Goal: Ask a question

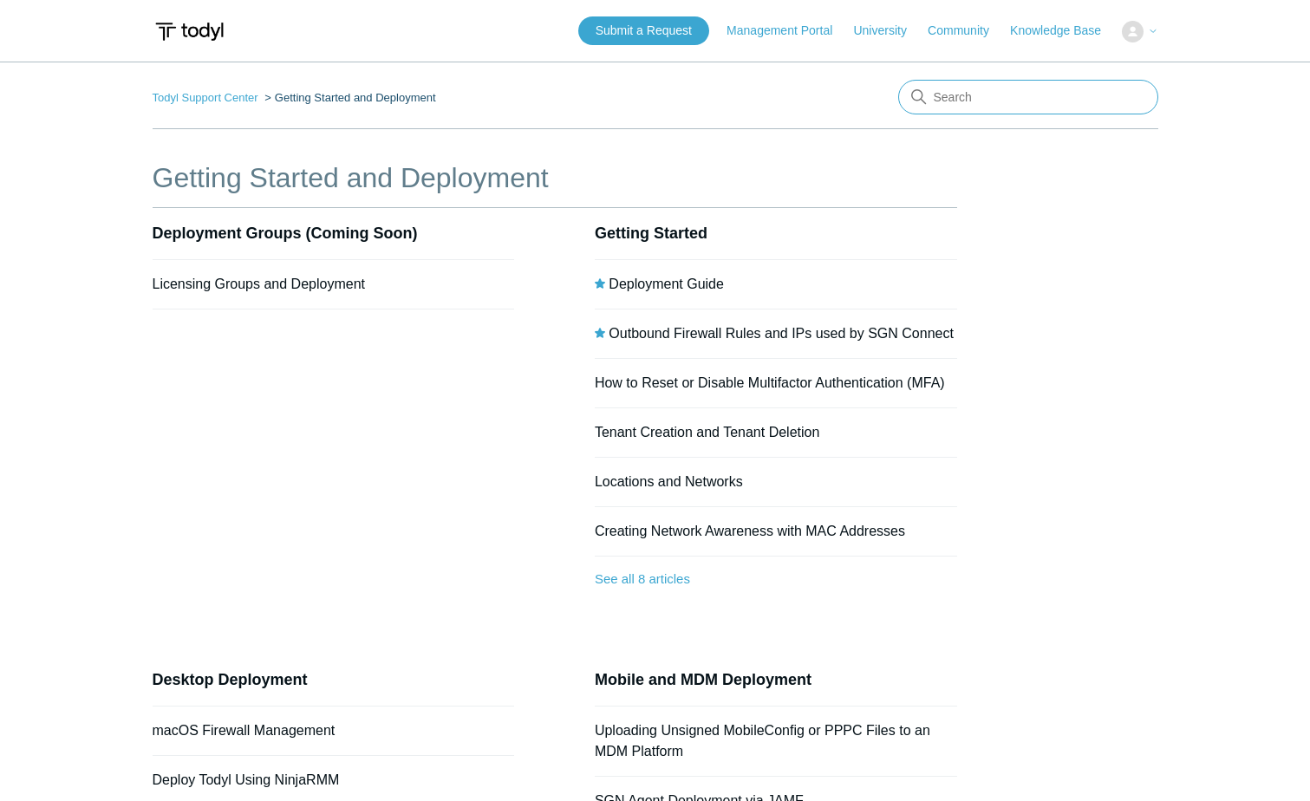
click at [1043, 111] on input "Search" at bounding box center [1028, 97] width 260 height 35
type input "internet usage report"
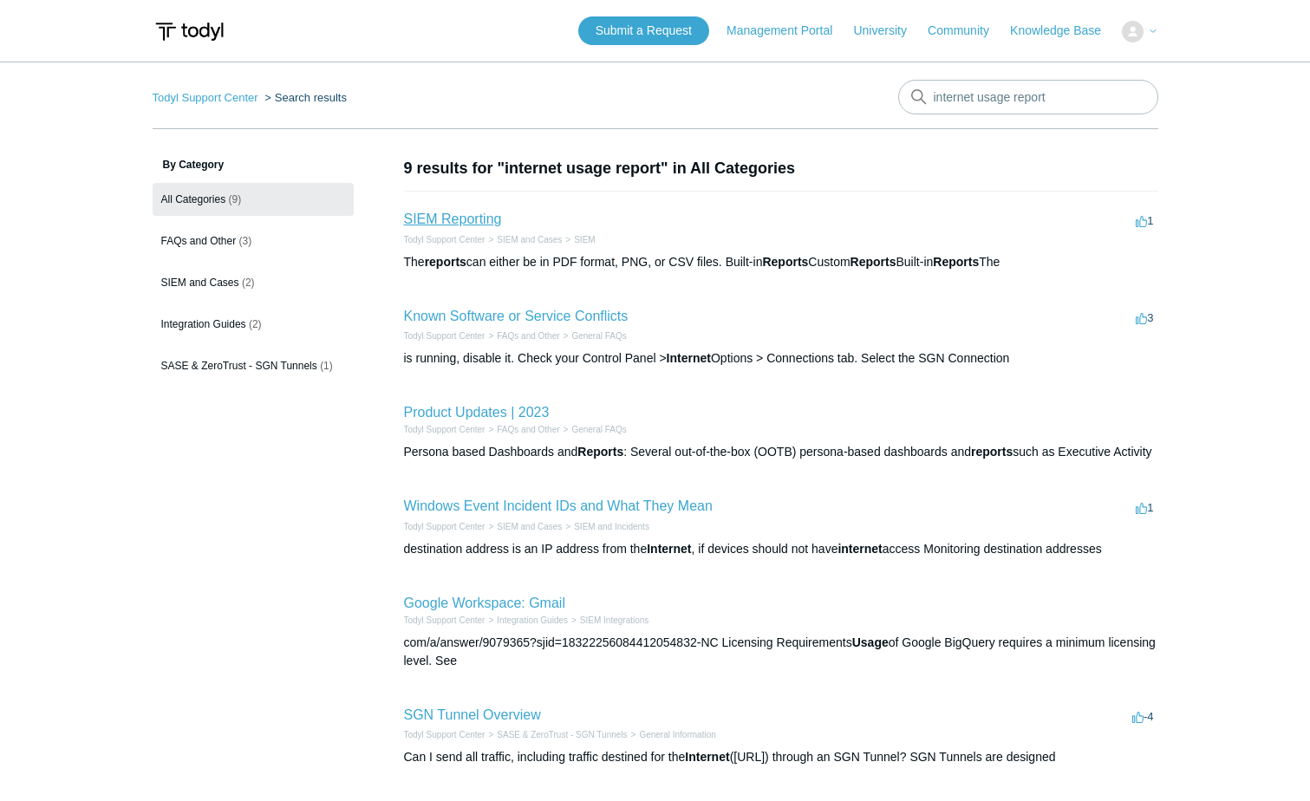
click at [451, 220] on link "SIEM Reporting" at bounding box center [453, 219] width 98 height 15
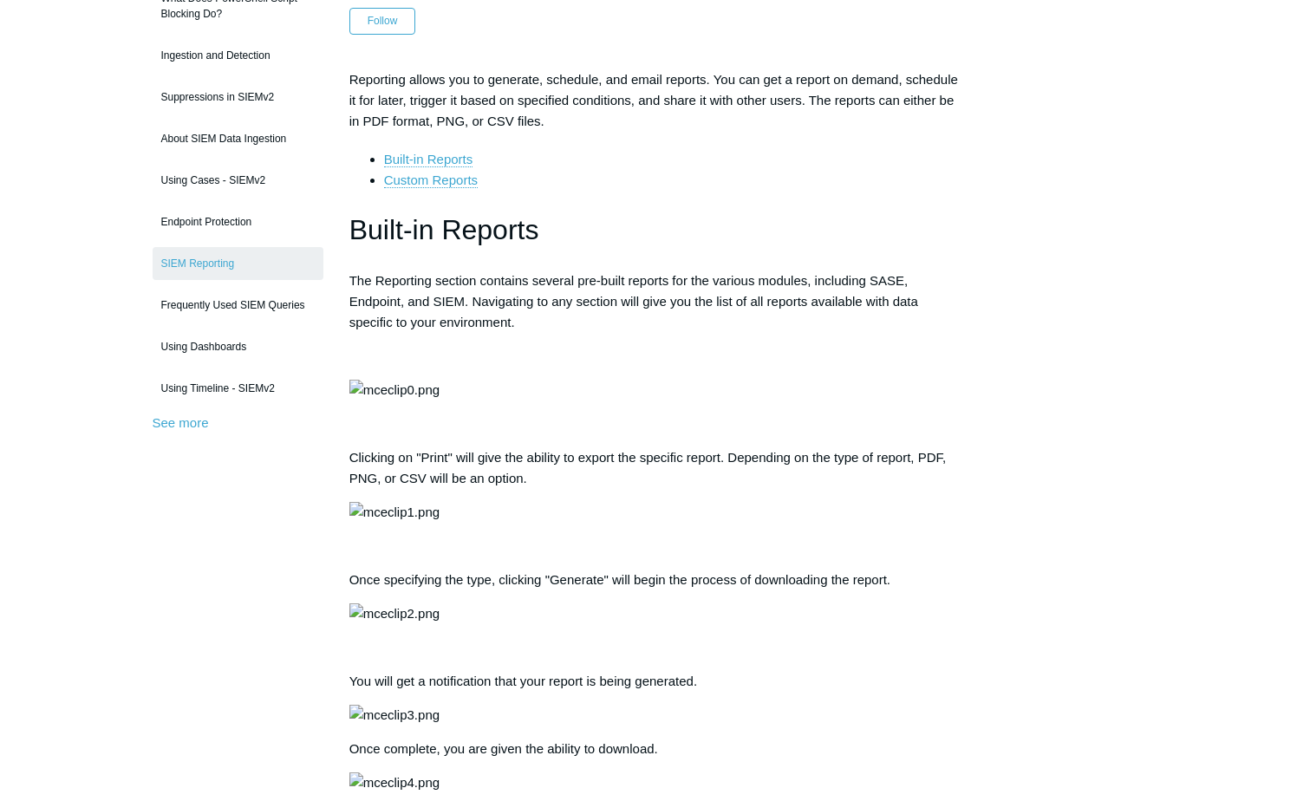
scroll to position [173, 0]
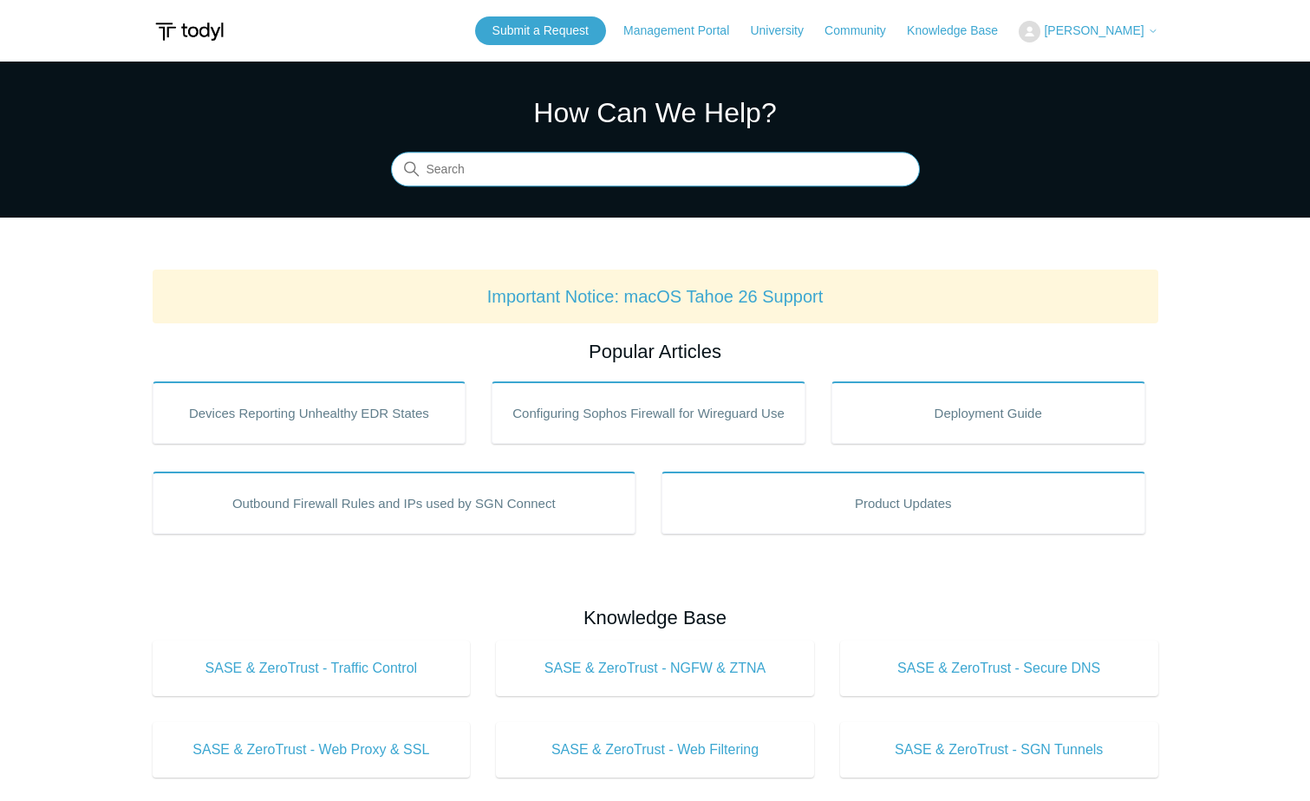
click at [533, 176] on input "Search" at bounding box center [655, 170] width 529 height 35
type input "Internet usage report"
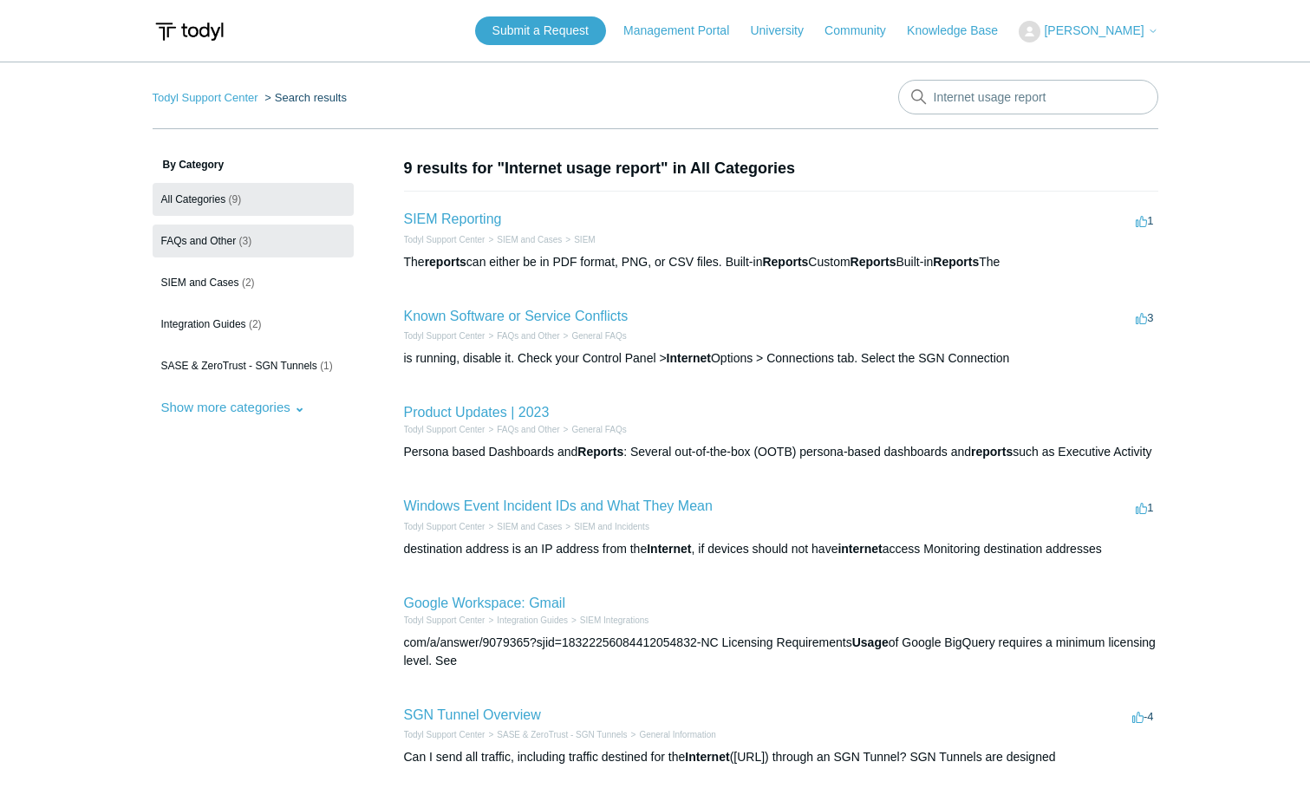
click at [206, 239] on span "FAQs and Other" at bounding box center [198, 241] width 75 height 12
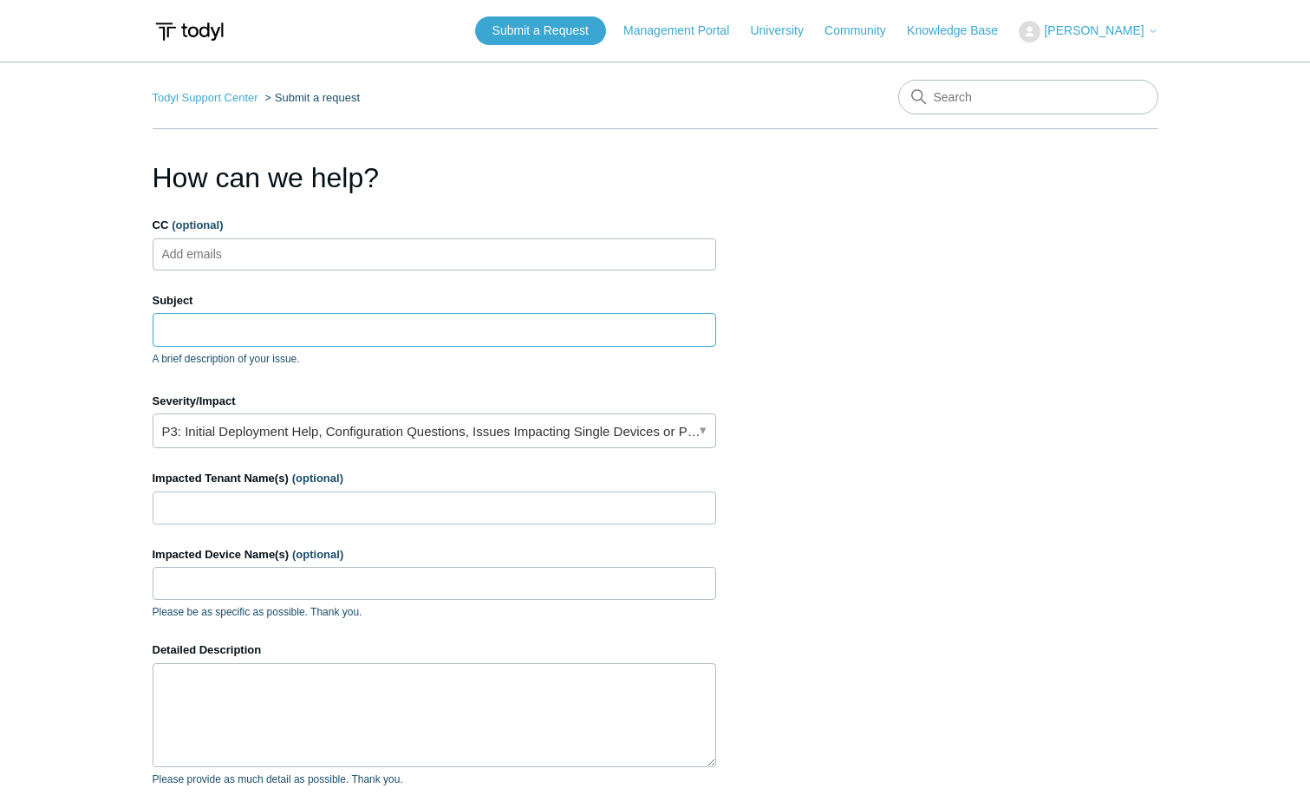
click at [294, 335] on input "Subject" at bounding box center [435, 329] width 564 height 33
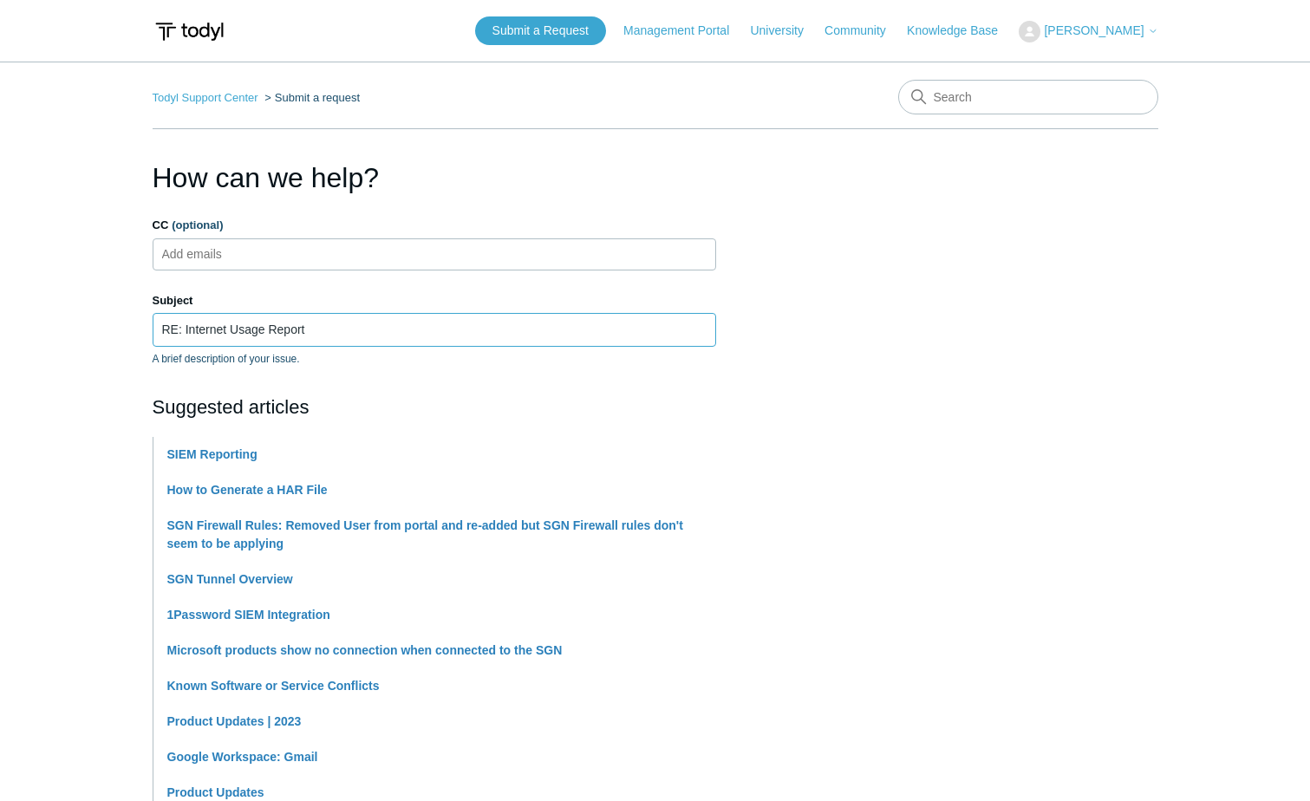
type input "RE: Internet Usage Report"
click at [863, 381] on section "How can we help? CC (optional) Add emails Subject RE: Internet Usage Report A b…" at bounding box center [656, 776] width 1006 height 1238
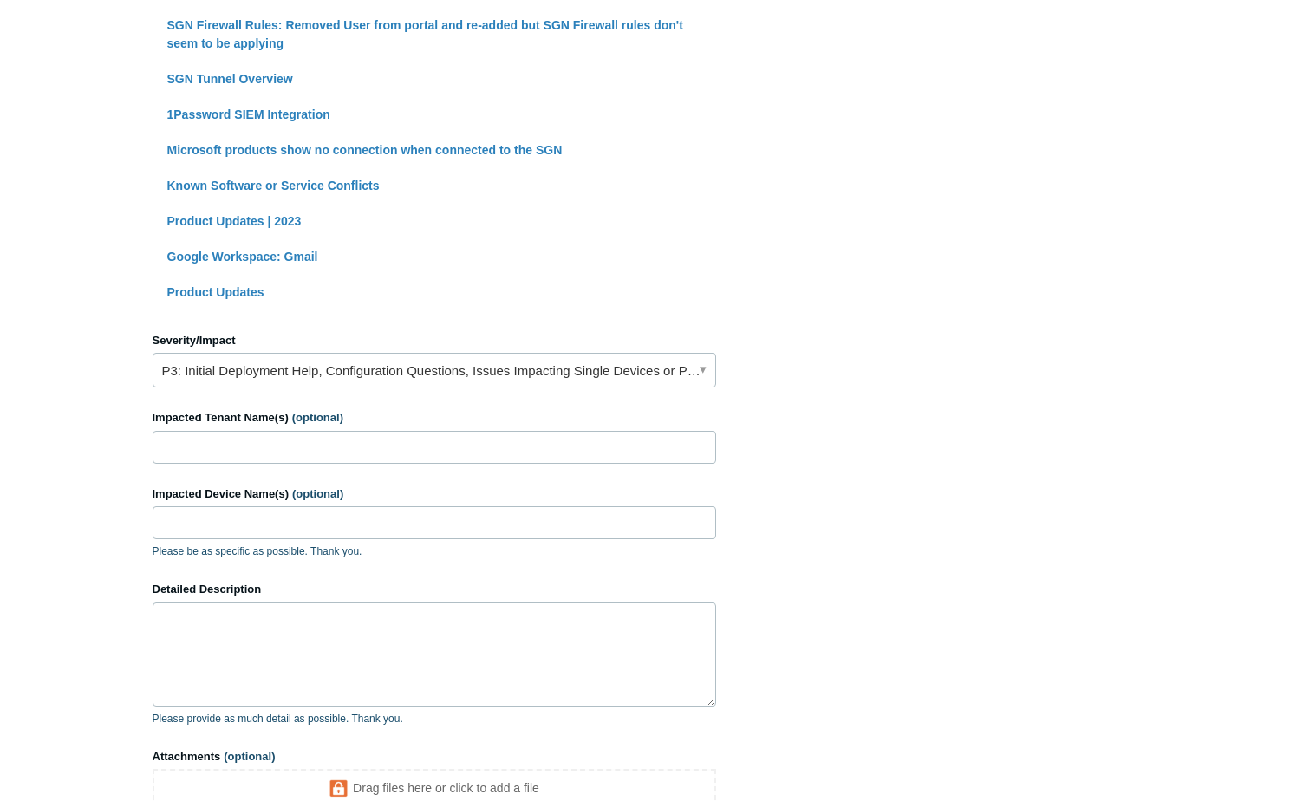
scroll to position [520, 0]
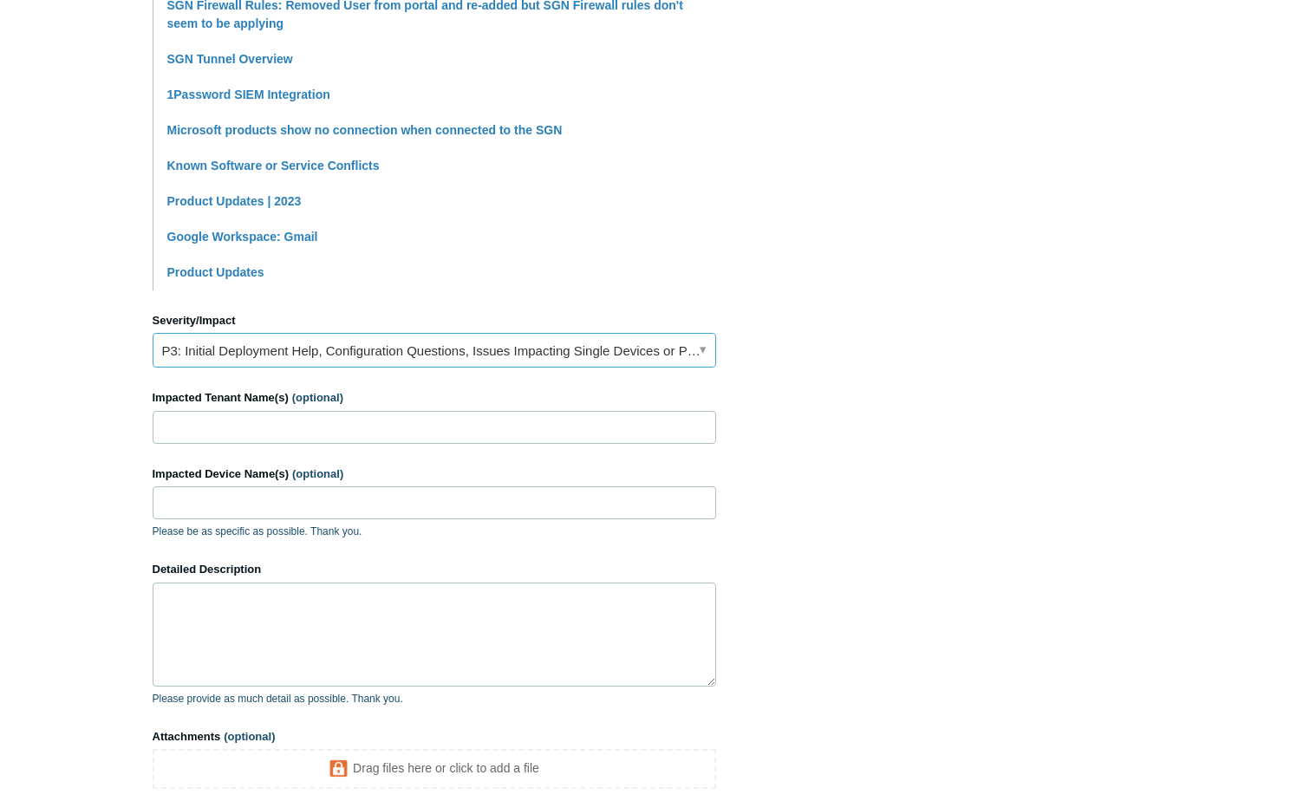
click at [697, 352] on link "P3: Initial Deployment Help, Configuration Questions, Issues Impacting Single D…" at bounding box center [435, 350] width 564 height 35
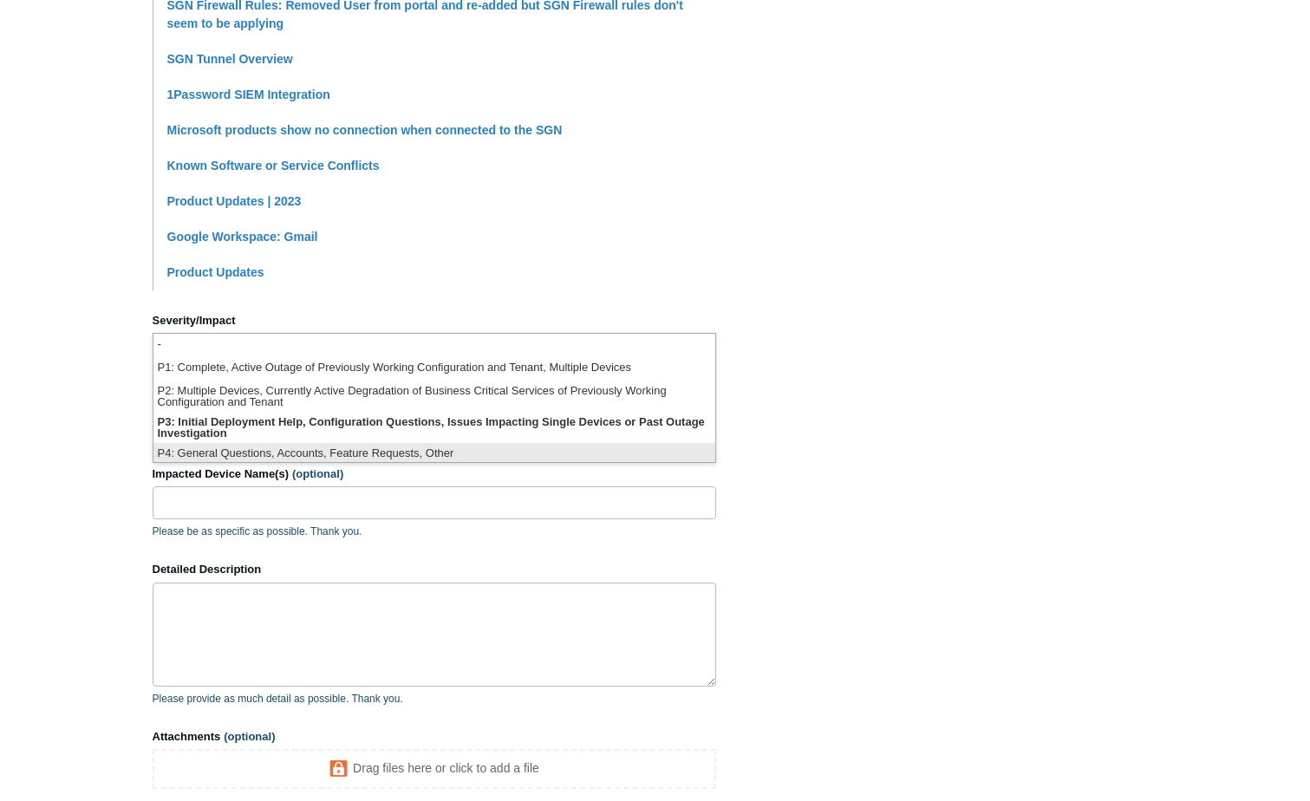
scroll to position [4, 0]
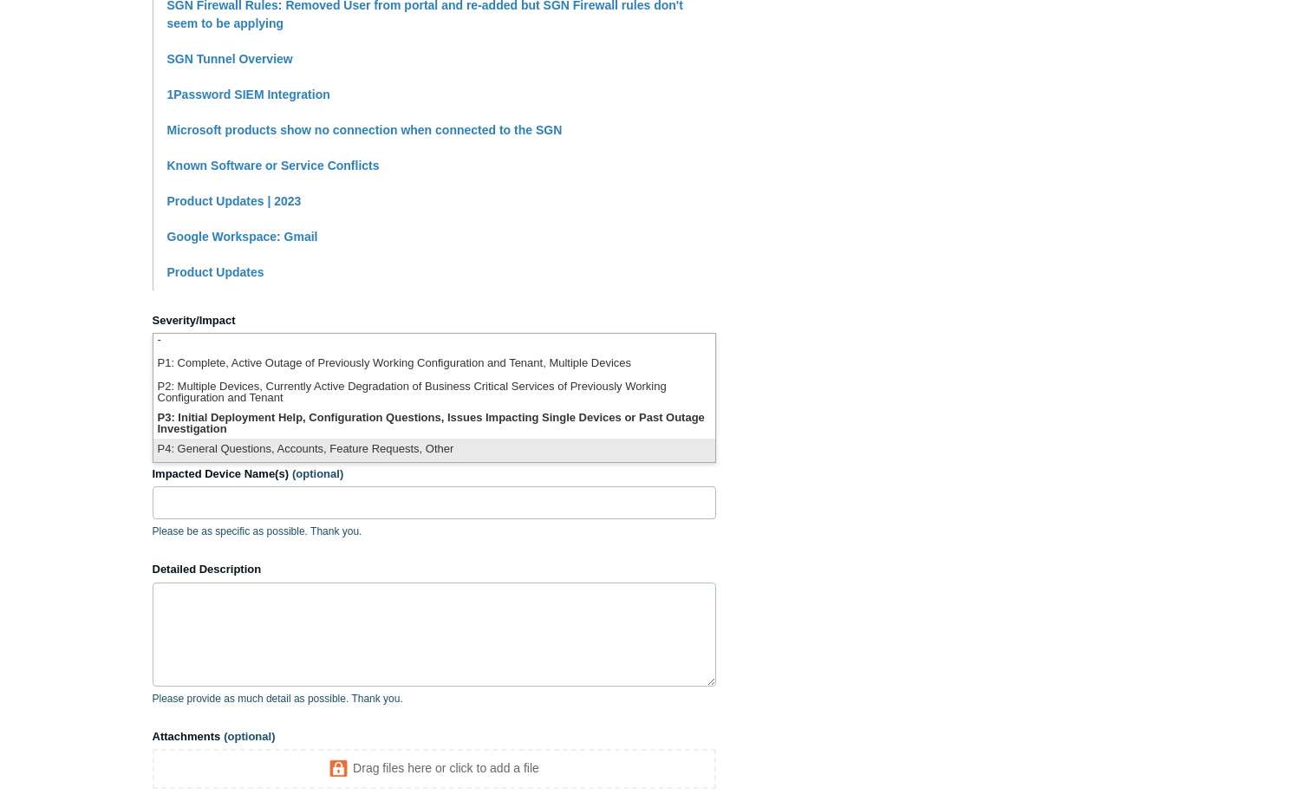
click at [364, 444] on li "P4: General Questions, Accounts, Feature Requests, Other" at bounding box center [434, 450] width 562 height 23
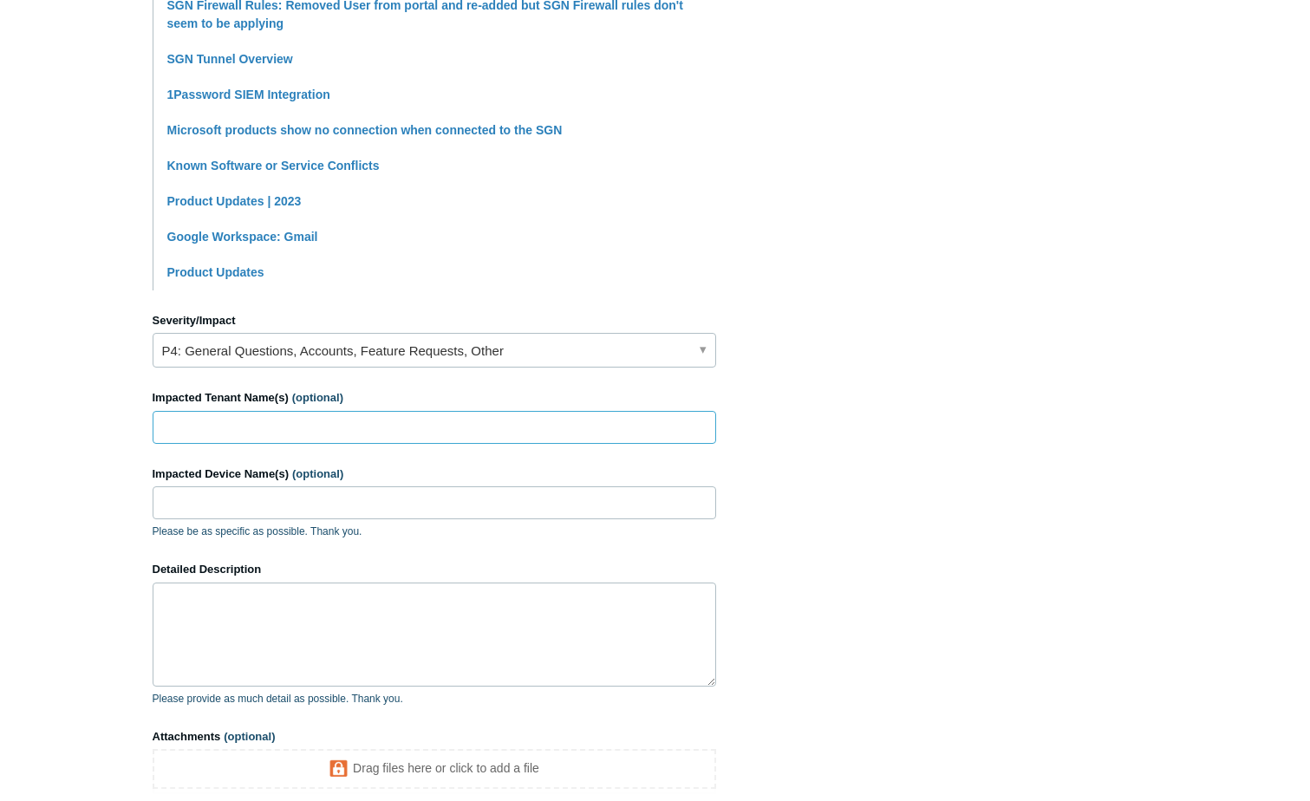
click at [207, 431] on input "Impacted Tenant Name(s) (optional)" at bounding box center [435, 427] width 564 height 33
type input "WFMC Health"
click at [240, 623] on textarea "Detailed Description" at bounding box center [435, 635] width 564 height 104
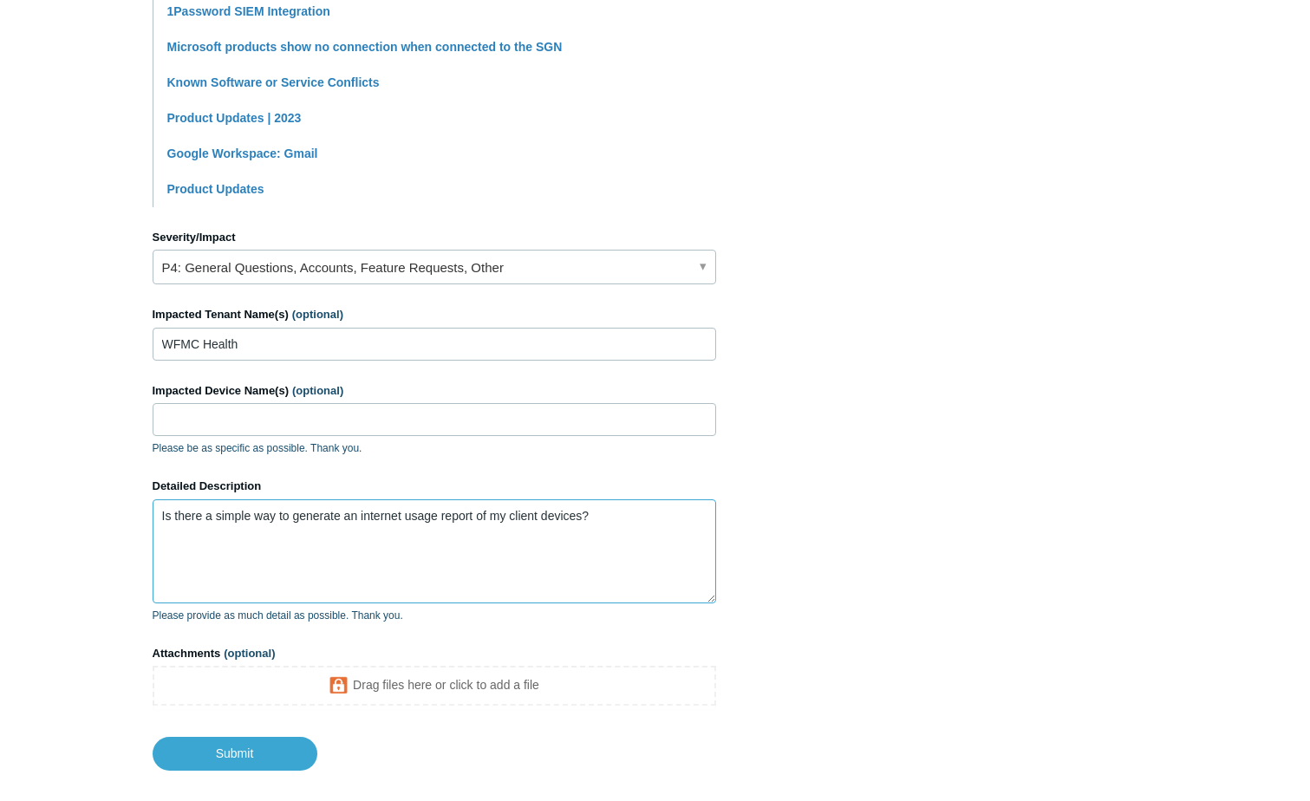
scroll to position [694, 0]
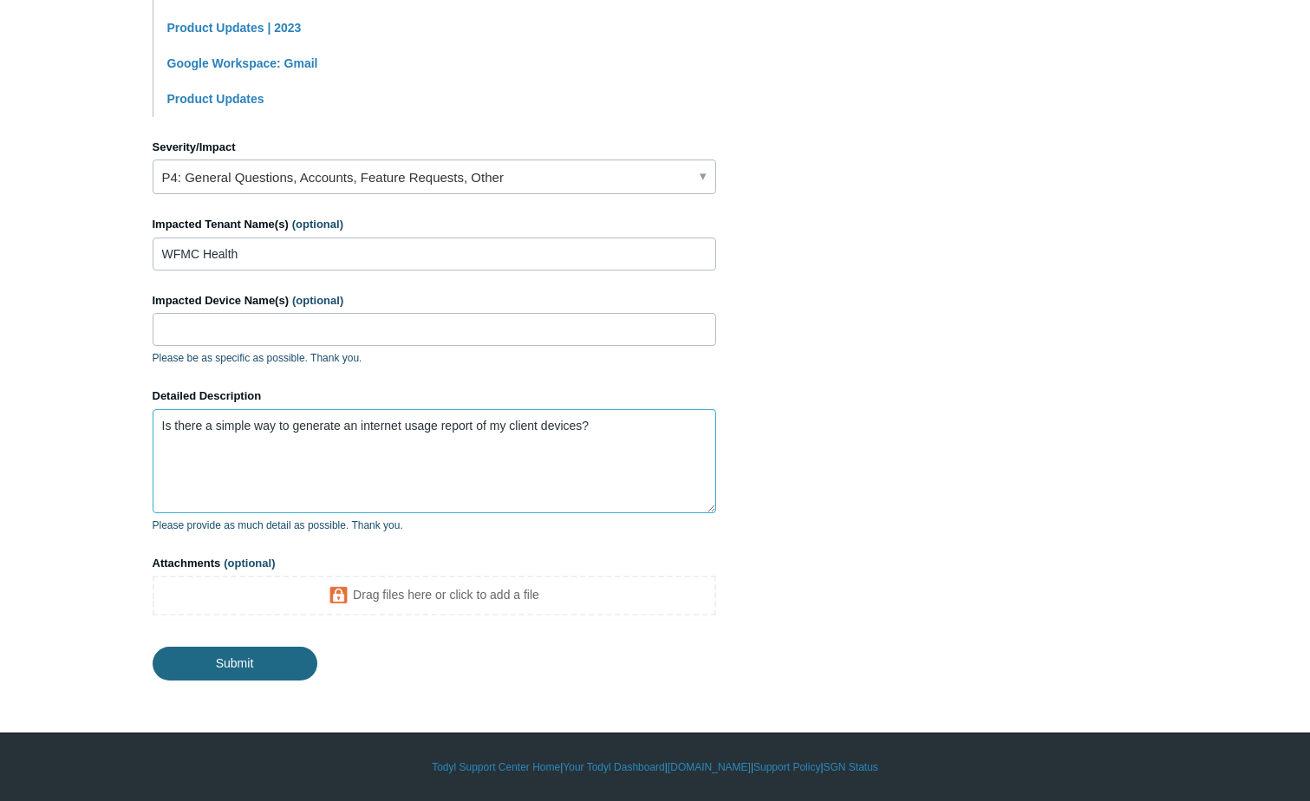
type textarea "Is there a simple way to generate an internet usage report of my client devices?"
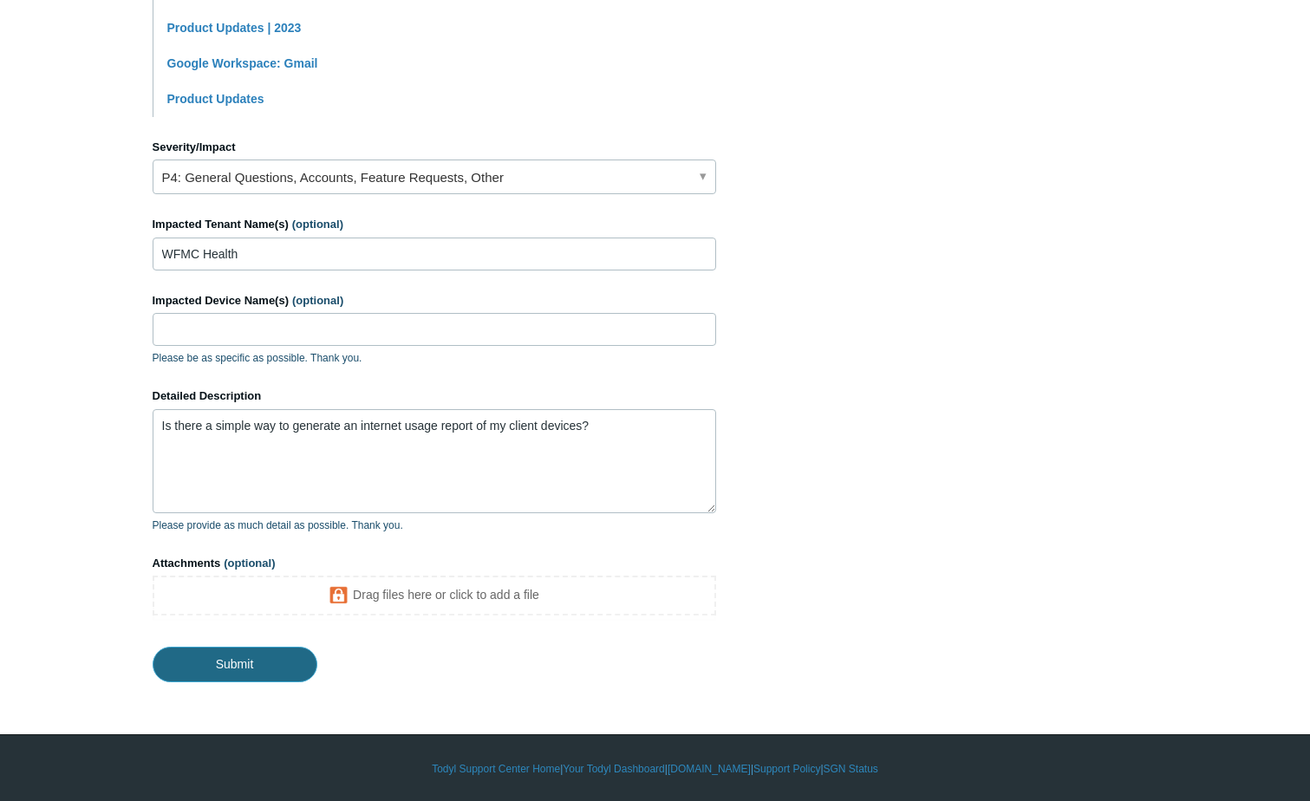
click at [264, 667] on input "Submit" at bounding box center [235, 664] width 165 height 35
